Goal: Information Seeking & Learning: Learn about a topic

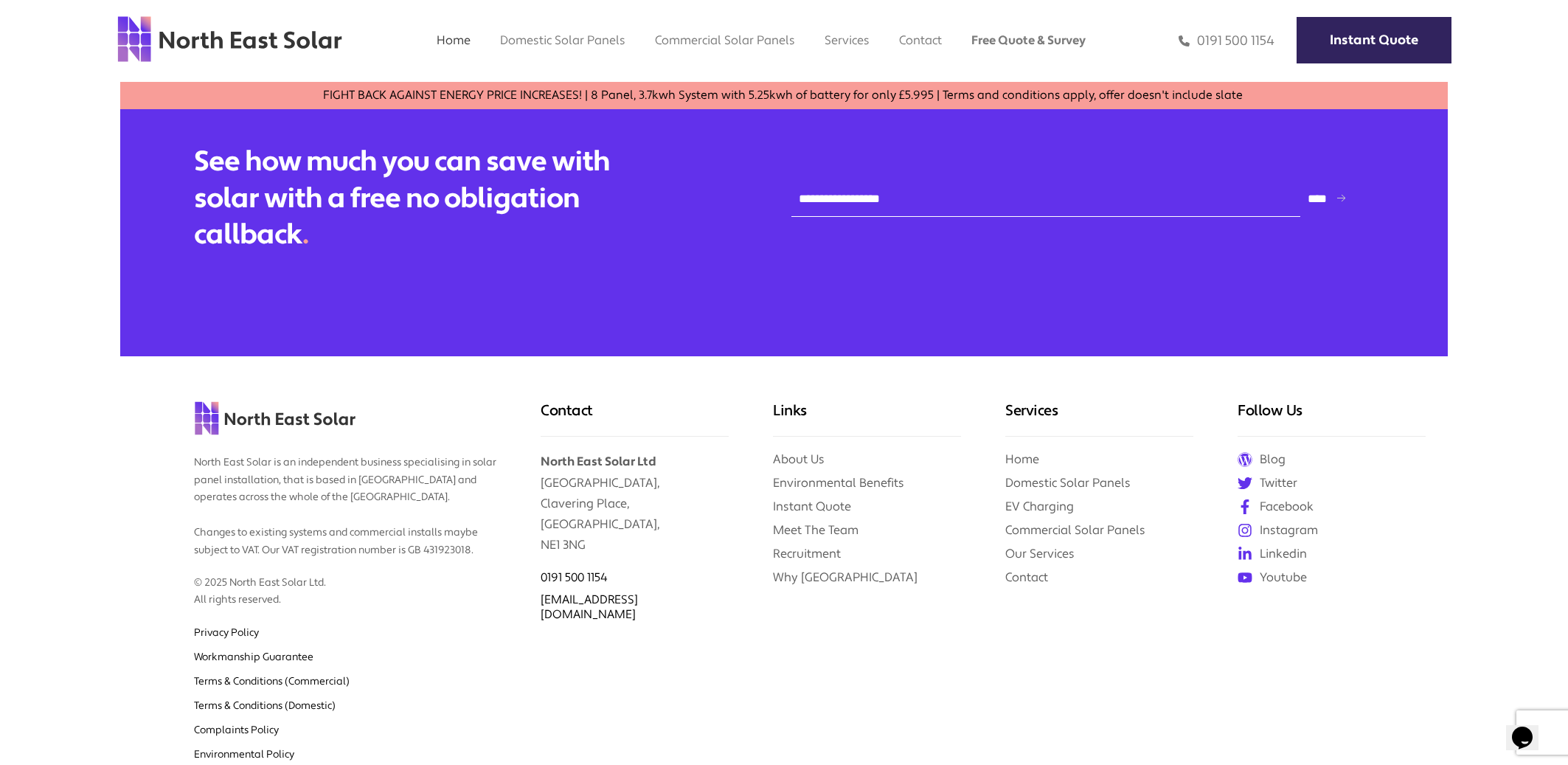
scroll to position [6243, 0]
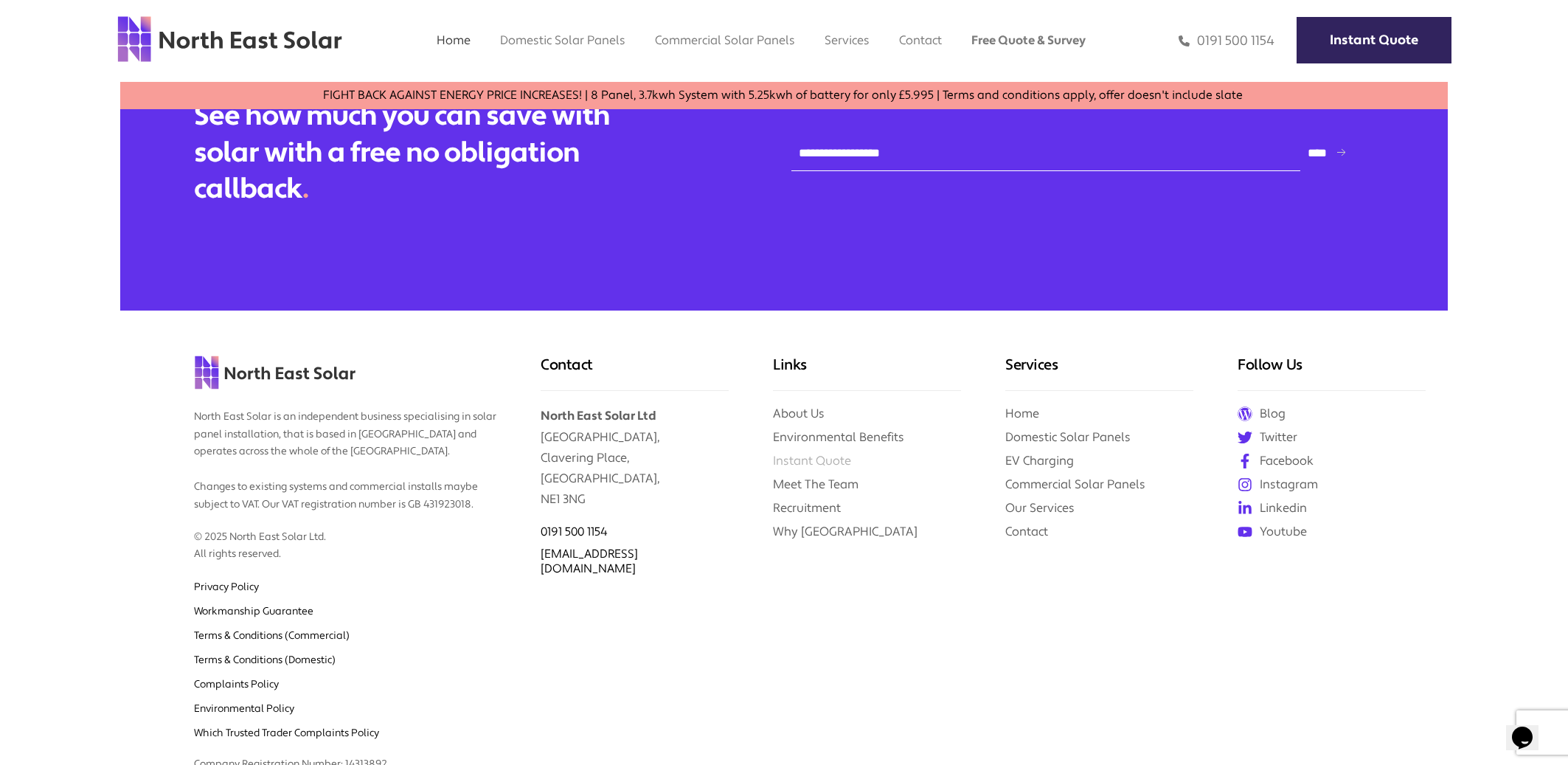
click at [815, 453] on link "Instant Quote" at bounding box center [812, 460] width 78 height 15
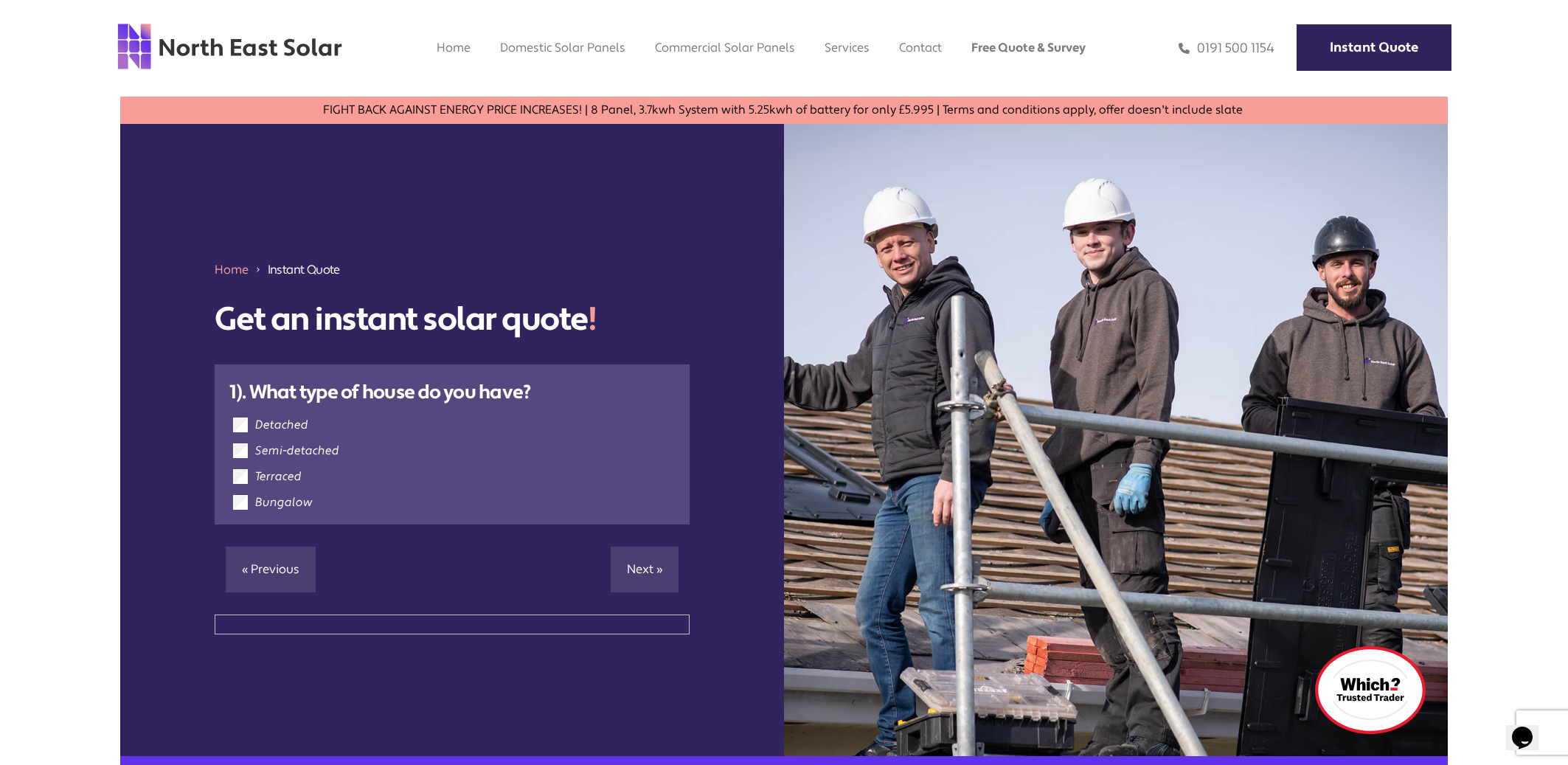
click at [277, 480] on label "Terraced" at bounding box center [278, 476] width 46 height 15
click at [654, 565] on link "Next »" at bounding box center [644, 570] width 68 height 45
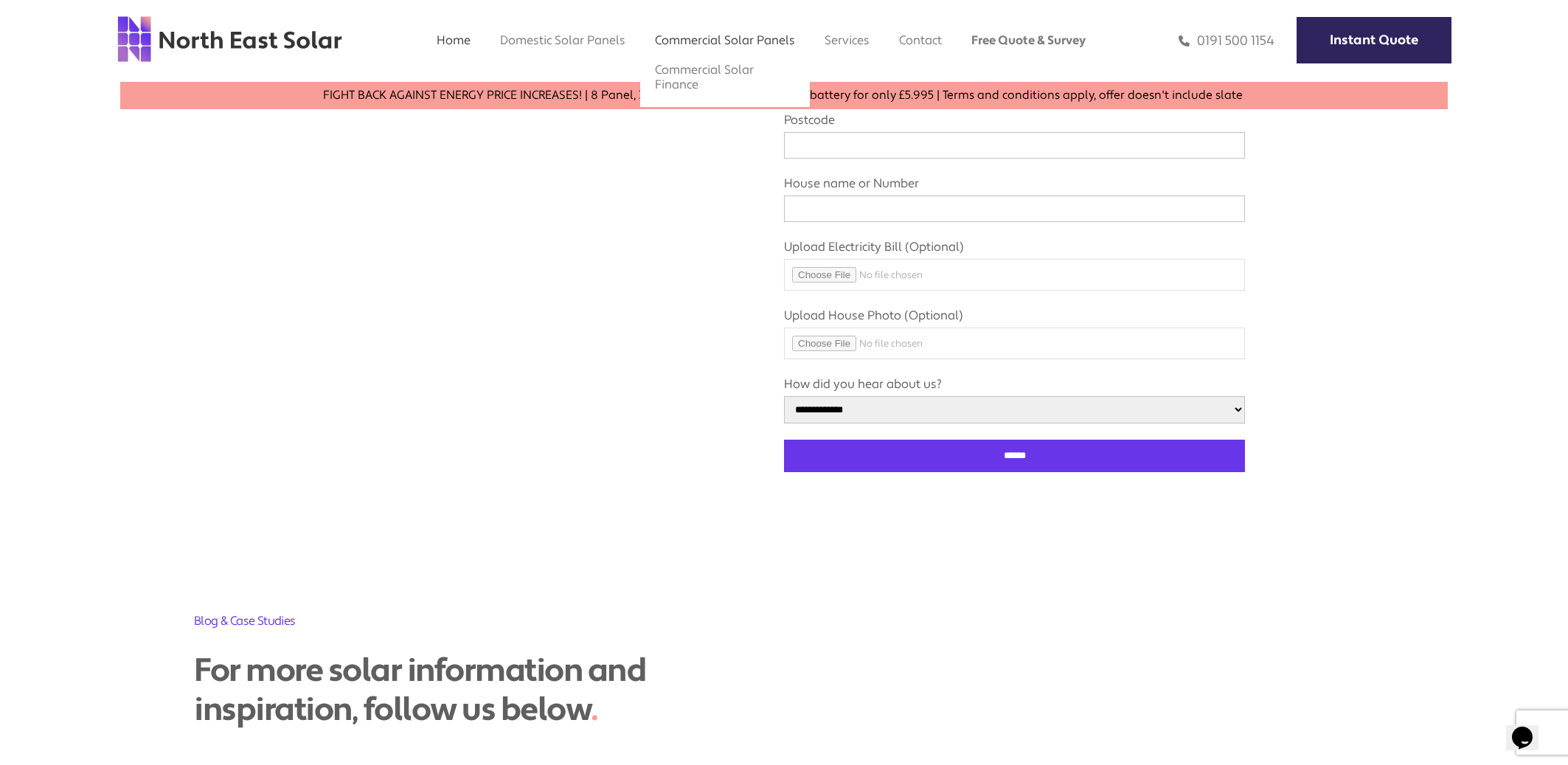
scroll to position [4446, 0]
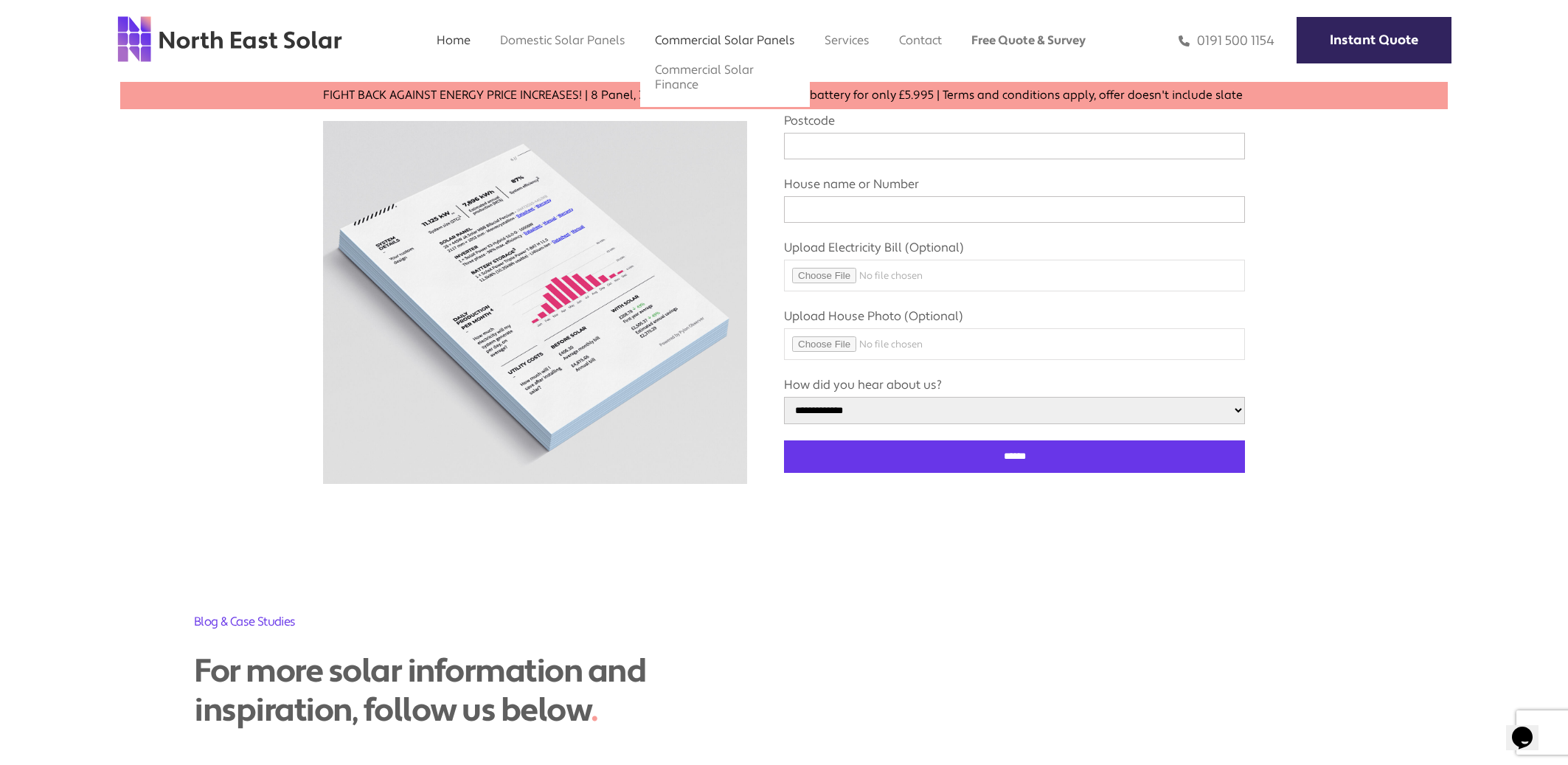
click at [743, 36] on link "Commercial Solar Panels" at bounding box center [725, 40] width 141 height 15
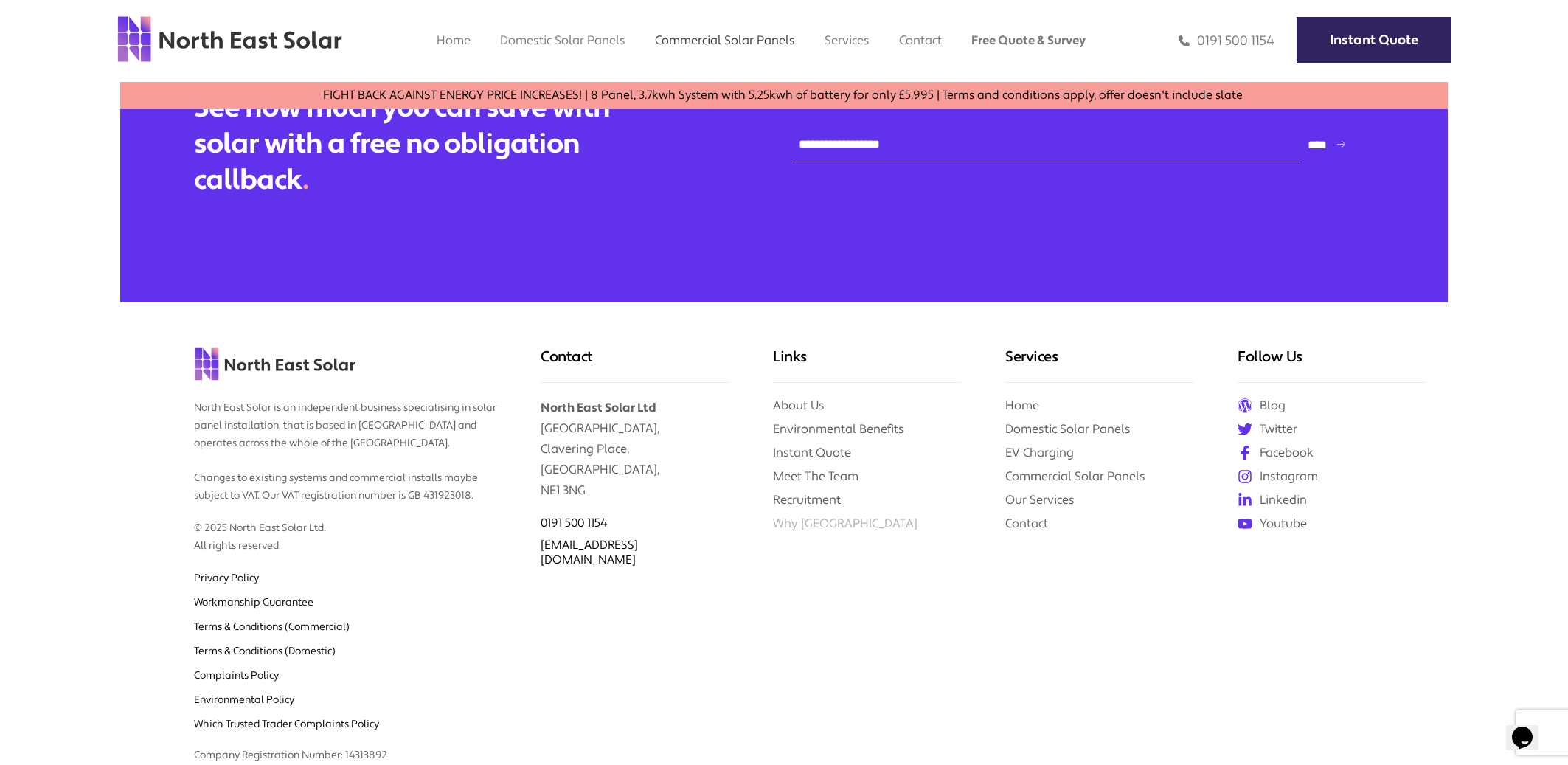
scroll to position [3847, 0]
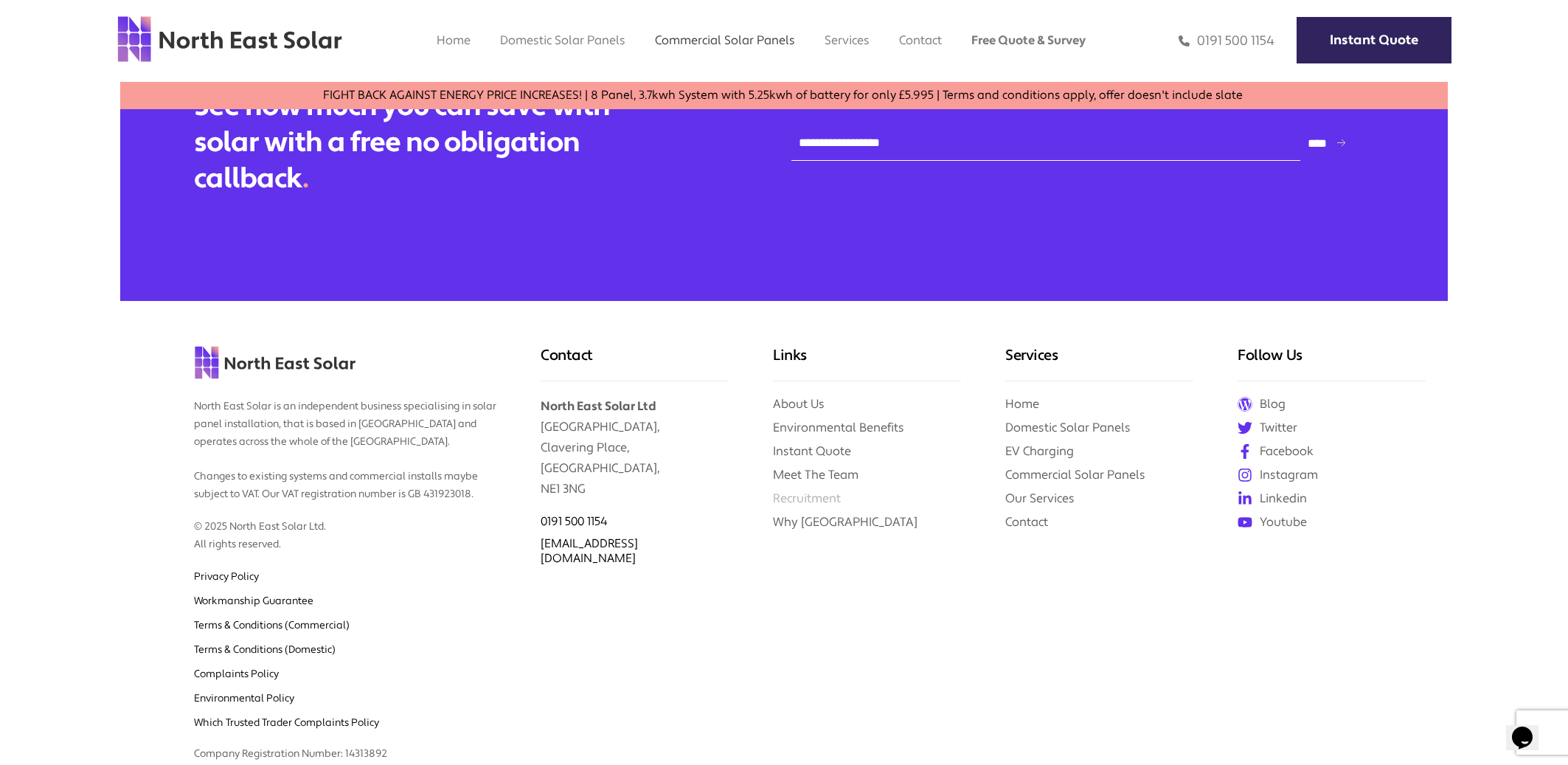
click at [818, 502] on link "Recruitment" at bounding box center [806, 498] width 68 height 15
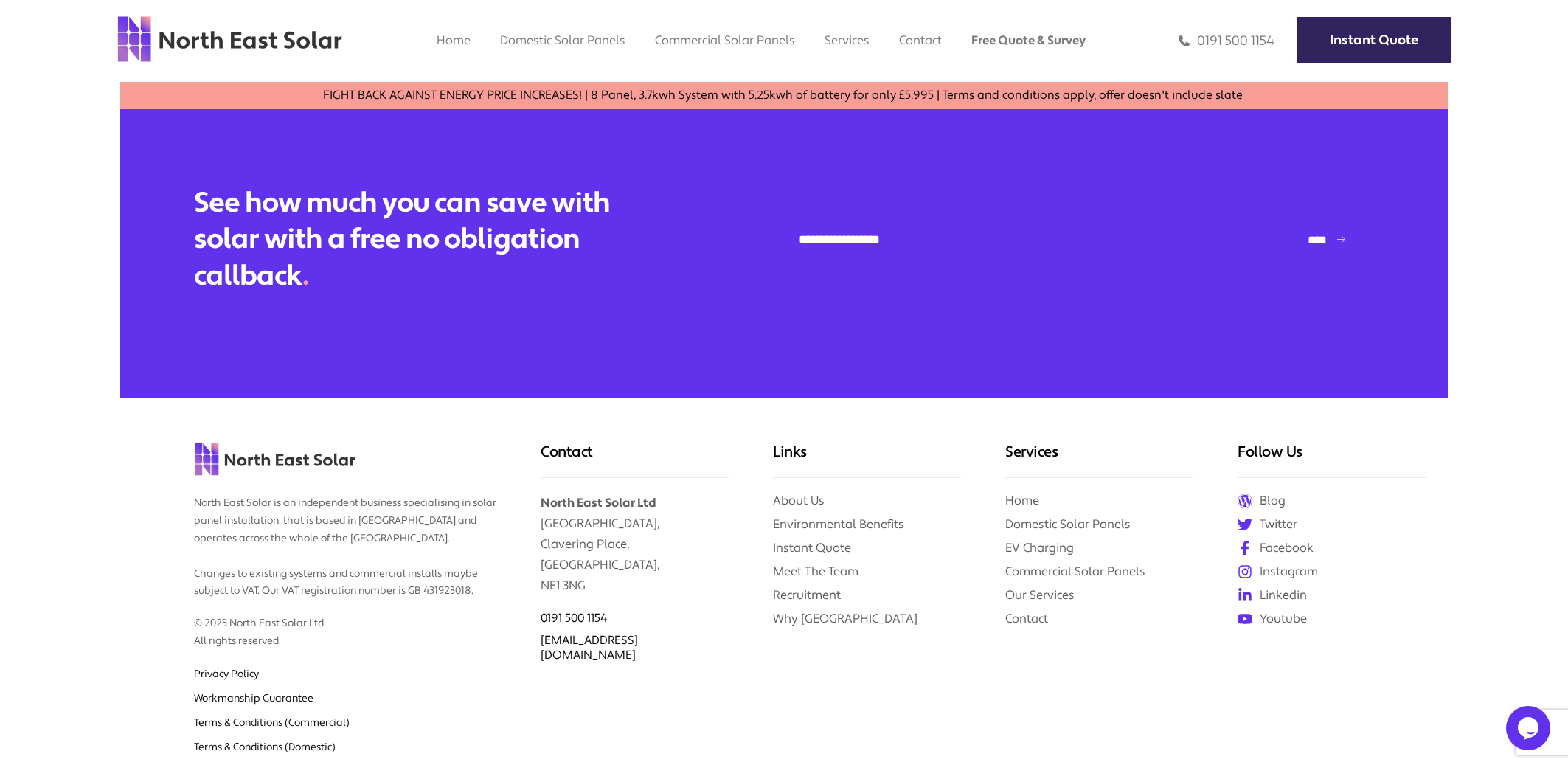
scroll to position [1108, 0]
